Goal: Transaction & Acquisition: Book appointment/travel/reservation

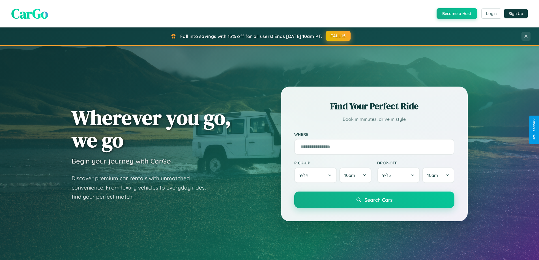
click at [339, 36] on button "FALL15" at bounding box center [338, 36] width 25 height 10
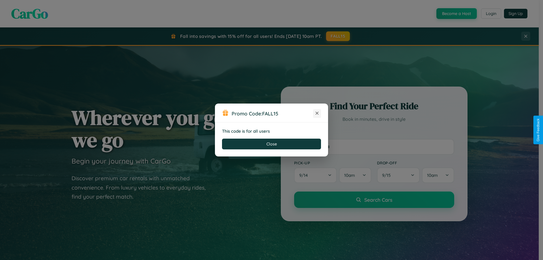
click at [317, 114] on icon at bounding box center [317, 113] width 6 height 6
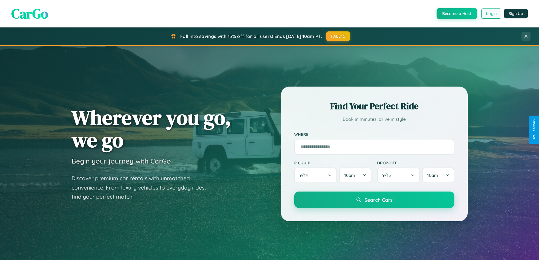
click at [491, 14] on button "Login" at bounding box center [491, 13] width 20 height 10
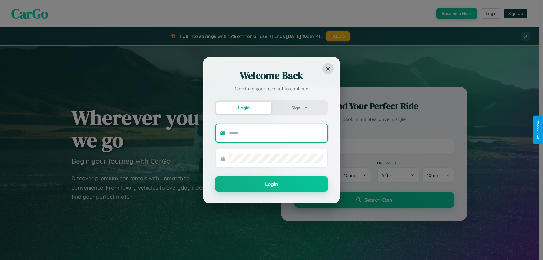
click at [276, 133] on input "text" at bounding box center [276, 133] width 94 height 9
type input "**********"
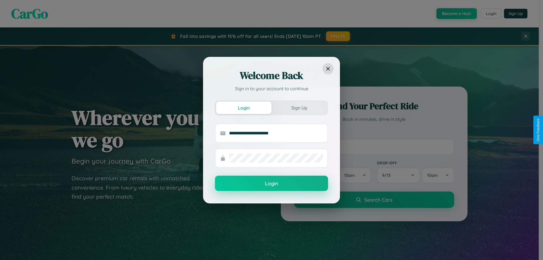
click at [272, 184] on button "Login" at bounding box center [271, 183] width 113 height 15
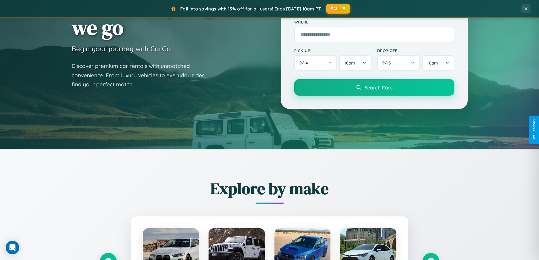
scroll to position [244, 0]
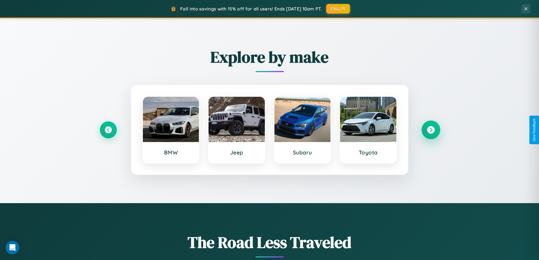
click at [431, 130] on icon at bounding box center [431, 130] width 8 height 8
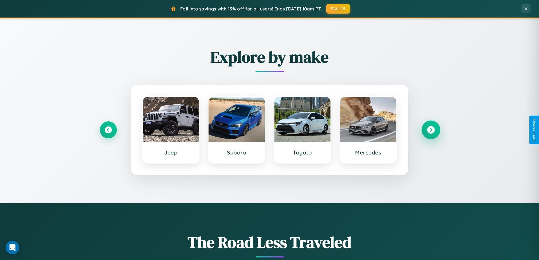
click at [431, 130] on icon at bounding box center [431, 130] width 8 height 8
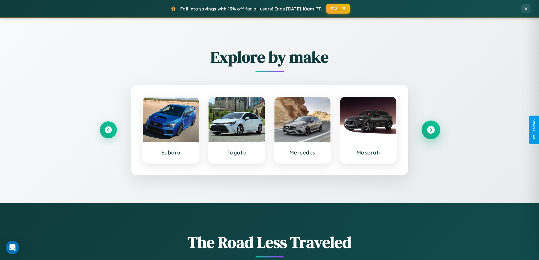
click at [431, 130] on icon at bounding box center [431, 130] width 8 height 8
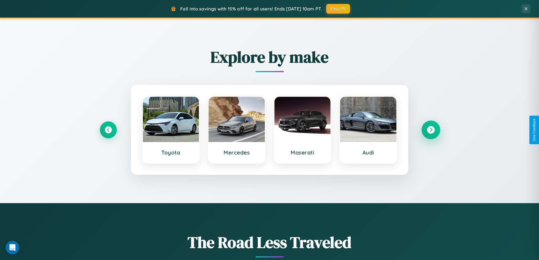
click at [431, 130] on icon at bounding box center [431, 130] width 8 height 8
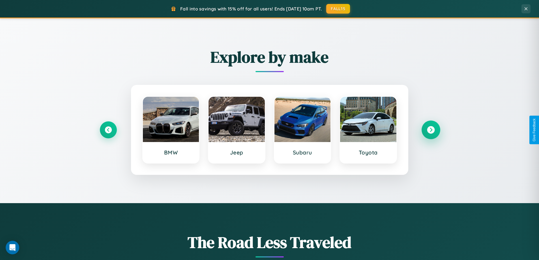
click at [431, 130] on icon at bounding box center [431, 130] width 8 height 8
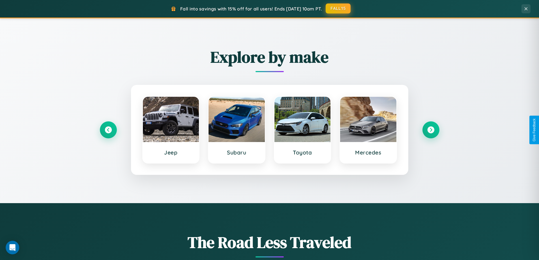
click at [339, 8] on button "FALL15" at bounding box center [338, 8] width 25 height 10
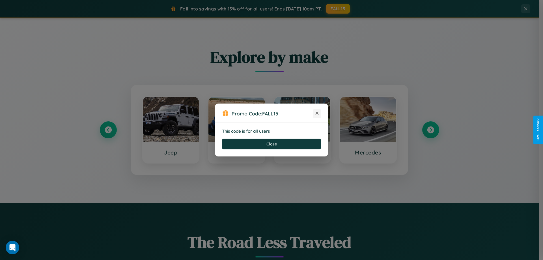
click at [317, 114] on icon at bounding box center [317, 113] width 6 height 6
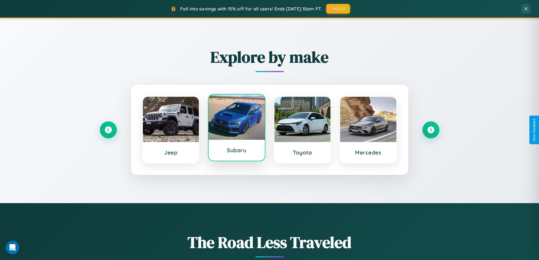
click at [237, 128] on div at bounding box center [237, 117] width 56 height 45
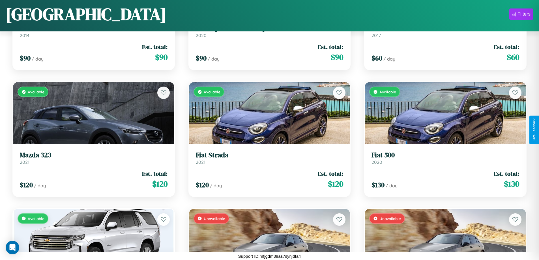
scroll to position [4136, 0]
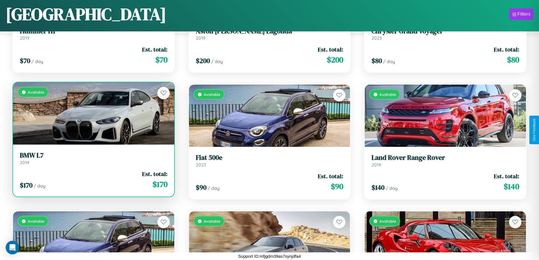
click at [93, 160] on link "BMW L7 2014" at bounding box center [94, 158] width 148 height 14
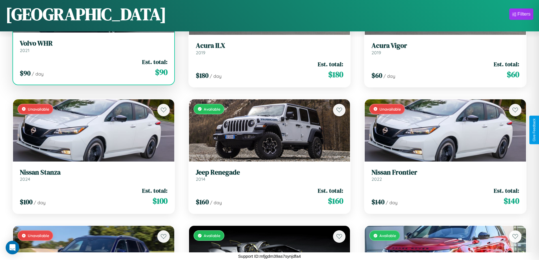
scroll to position [2615, 0]
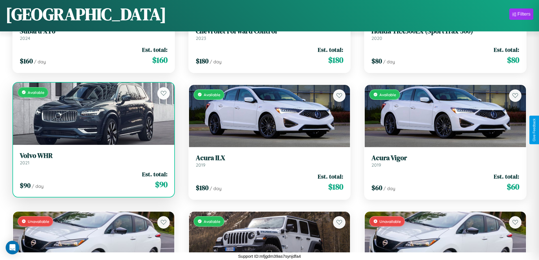
click at [93, 160] on h3 "Volvo WHR" at bounding box center [94, 156] width 148 height 8
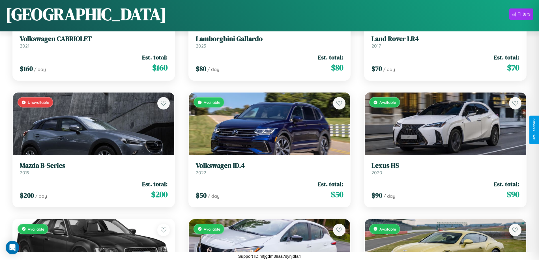
scroll to position [4480, 0]
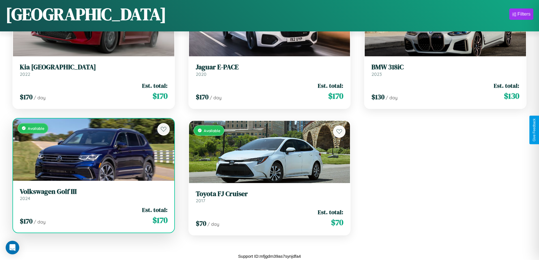
click at [93, 194] on h3 "Volkswagen Golf III" at bounding box center [94, 192] width 148 height 8
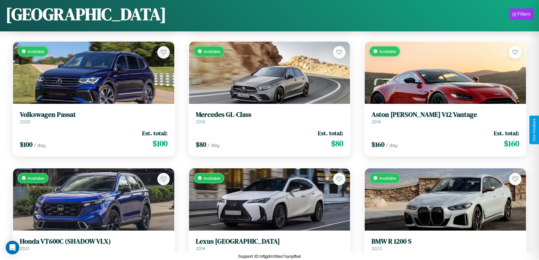
scroll to position [3629, 0]
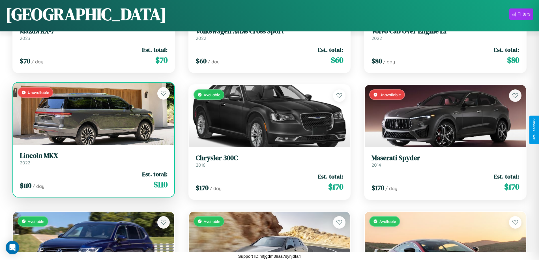
click at [93, 116] on div "Unavailable" at bounding box center [93, 114] width 161 height 62
click at [93, 114] on div "Unavailable" at bounding box center [93, 114] width 161 height 62
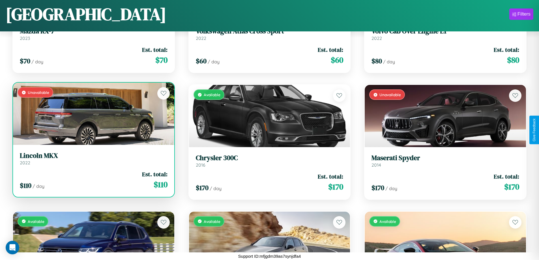
click at [93, 114] on div "Unavailable" at bounding box center [93, 114] width 161 height 62
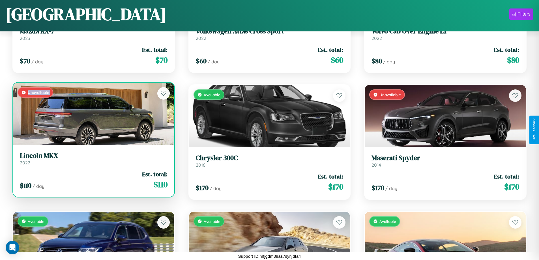
click at [93, 114] on div "Unavailable" at bounding box center [93, 114] width 161 height 62
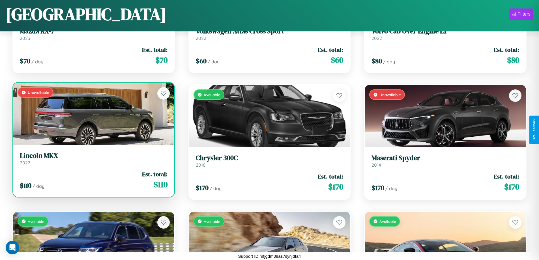
click at [93, 114] on div "Unavailable" at bounding box center [93, 114] width 161 height 62
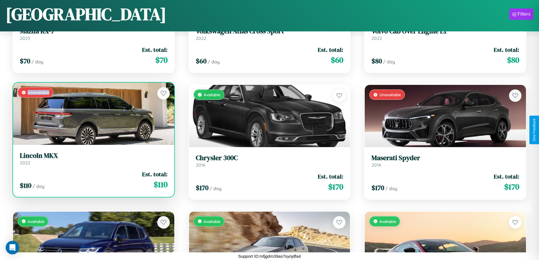
click at [93, 114] on div "Unavailable" at bounding box center [93, 114] width 161 height 62
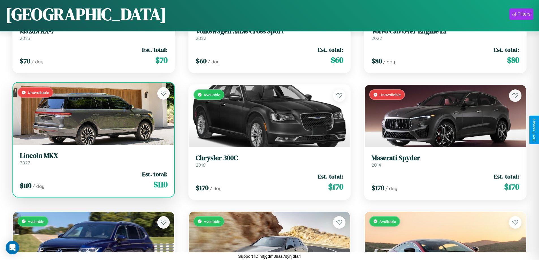
click at [93, 159] on h3 "Lincoln MKX" at bounding box center [94, 156] width 148 height 8
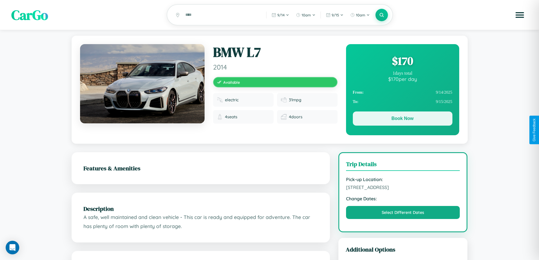
click at [403, 119] on button "Book Now" at bounding box center [403, 119] width 100 height 14
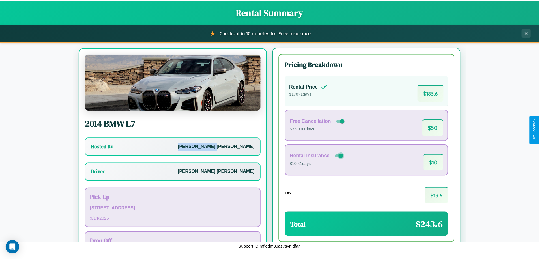
scroll to position [26, 0]
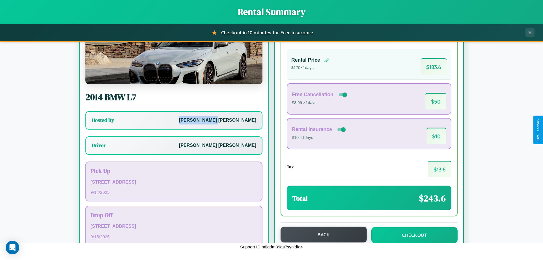
click at [321, 235] on button "Back" at bounding box center [324, 235] width 86 height 16
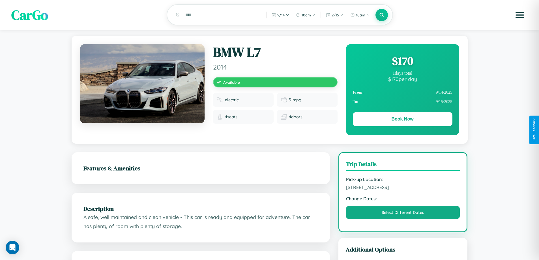
click at [403, 62] on div "$ 170" at bounding box center [403, 60] width 100 height 15
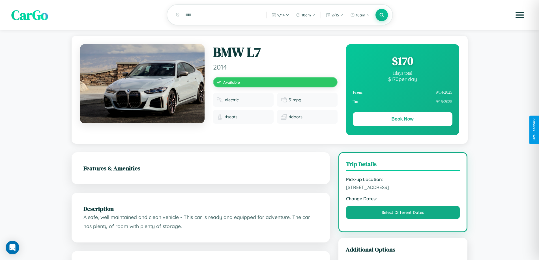
click at [403, 62] on div "$ 170" at bounding box center [403, 60] width 100 height 15
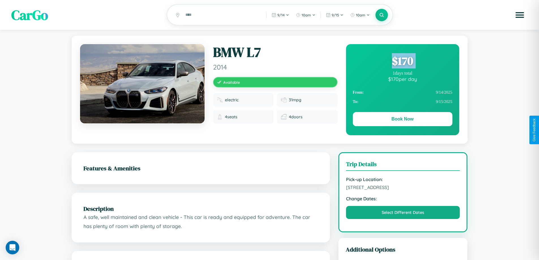
click at [403, 62] on div "$ 170" at bounding box center [403, 60] width 100 height 15
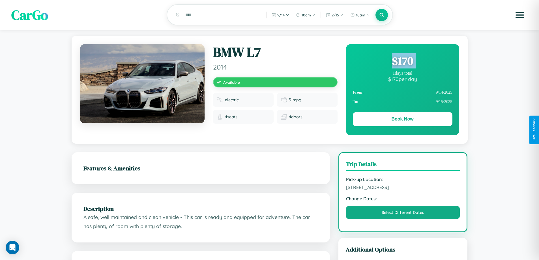
click at [403, 62] on div "$ 170" at bounding box center [403, 60] width 100 height 15
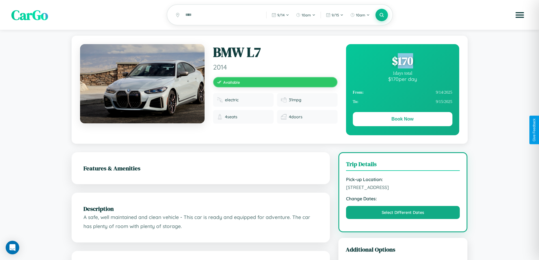
click at [403, 62] on div "$ 170" at bounding box center [403, 60] width 100 height 15
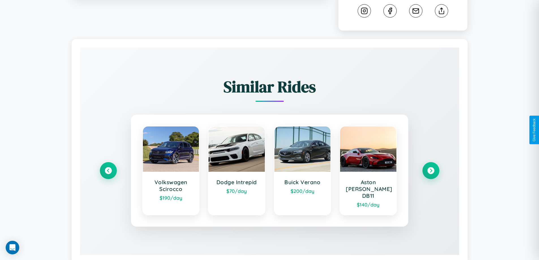
scroll to position [315, 0]
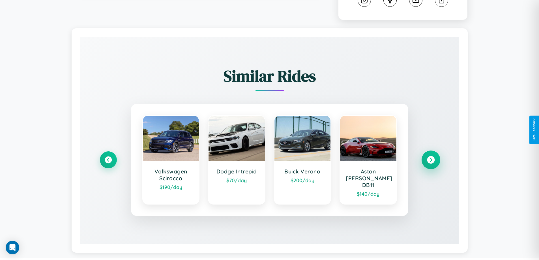
click at [431, 157] on icon at bounding box center [431, 160] width 8 height 8
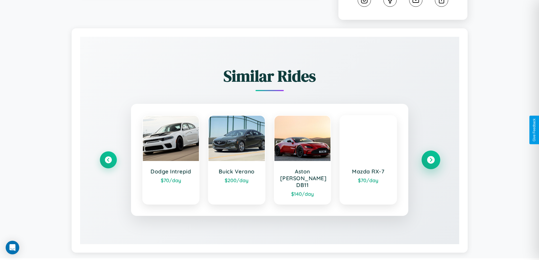
click at [431, 157] on icon at bounding box center [431, 160] width 8 height 8
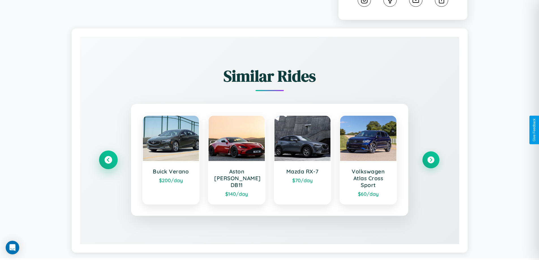
click at [108, 160] on icon at bounding box center [108, 160] width 8 height 8
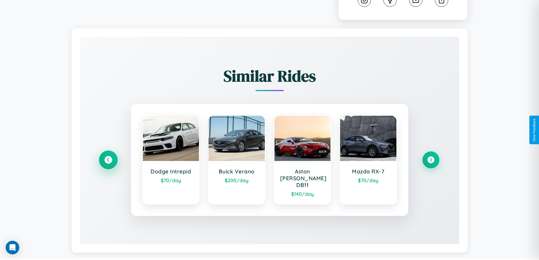
click at [108, 157] on icon at bounding box center [108, 160] width 8 height 8
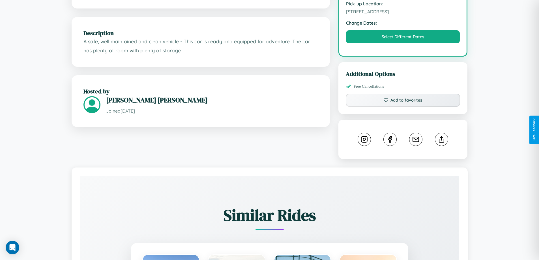
scroll to position [186, 0]
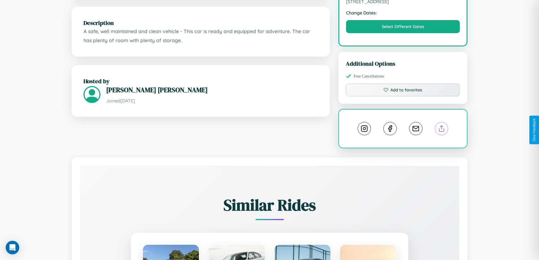
click at [442, 129] on line at bounding box center [442, 128] width 0 height 4
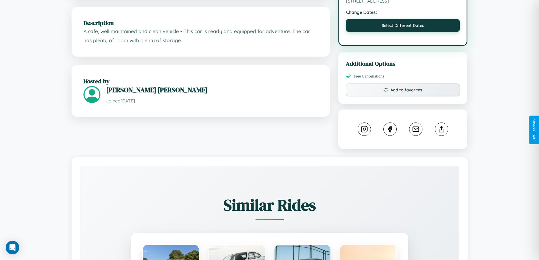
click at [403, 27] on button "Select Different Dates" at bounding box center [403, 25] width 114 height 13
select select "*"
select select "****"
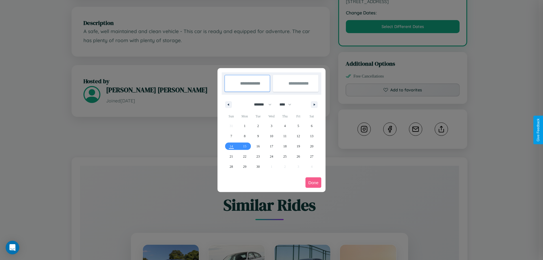
drag, startPoint x: 260, startPoint y: 104, endPoint x: 272, endPoint y: 114, distance: 14.5
click at [260, 104] on select "******* ******** ***** ***** *** **** **** ****** ********* ******* ******** **…" at bounding box center [262, 104] width 24 height 9
click at [258, 166] on span "30" at bounding box center [258, 167] width 3 height 10
type input "**********"
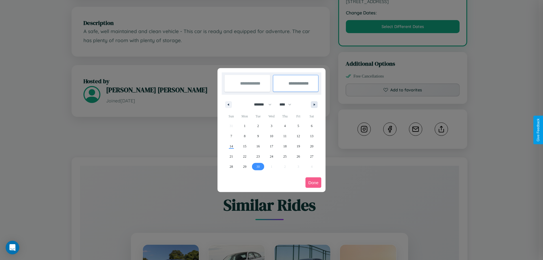
click at [314, 104] on icon "button" at bounding box center [315, 105] width 3 height 2
select select "*"
click at [231, 136] on span "5" at bounding box center [232, 136] width 2 height 10
type input "**********"
select select "*"
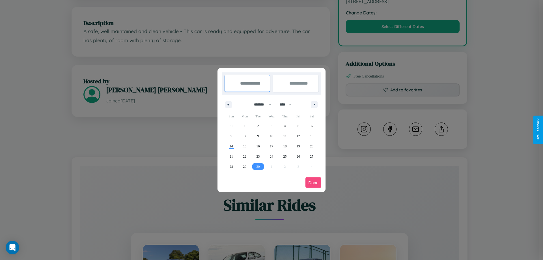
click at [314, 183] on button "Done" at bounding box center [314, 182] width 16 height 10
